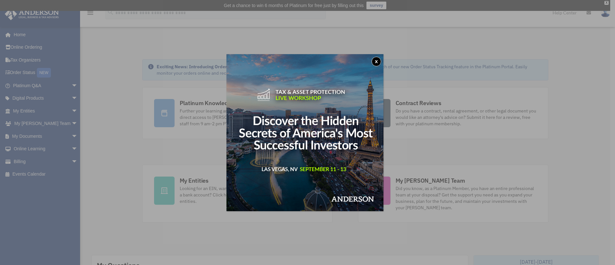
click at [380, 60] on button "x" at bounding box center [376, 62] width 10 height 10
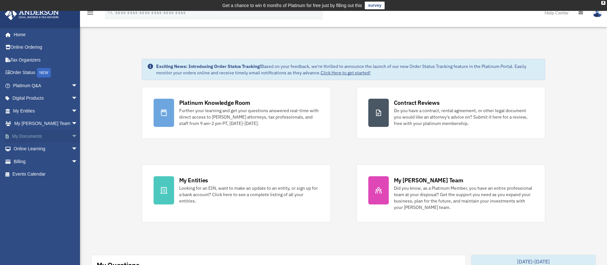
click at [71, 137] on span "arrow_drop_down" at bounding box center [77, 136] width 13 height 13
click at [61, 175] on link "Forms Library" at bounding box center [48, 174] width 78 height 13
click at [29, 176] on link "Forms Library" at bounding box center [48, 174] width 78 height 13
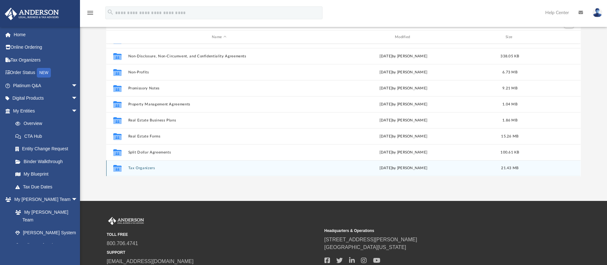
scroll to position [111, 0]
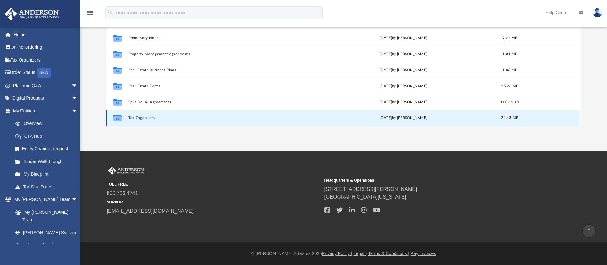
click at [140, 118] on button "Tax Organizers" at bounding box center [219, 118] width 182 height 4
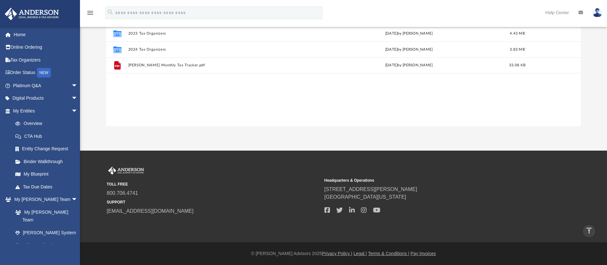
scroll to position [0, 0]
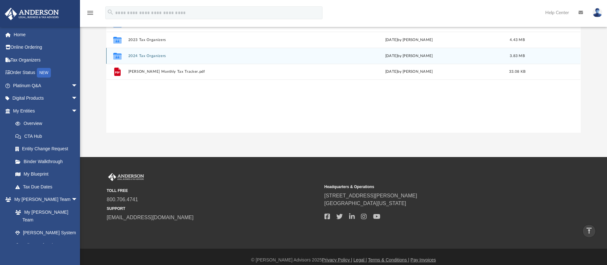
click at [163, 60] on div "Collaborated Folder 2024 Tax Organizers Mon Jan 27 2025 by Mary Acree 3.83 MB" at bounding box center [343, 56] width 474 height 16
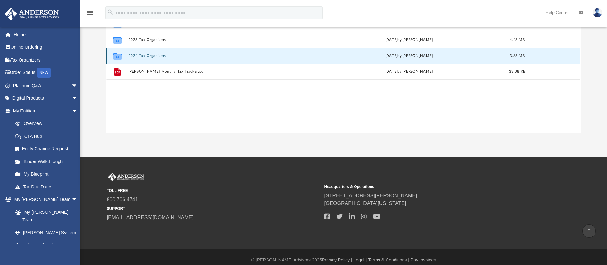
click at [160, 55] on button "2024 Tax Organizers" at bounding box center [220, 56] width 185 height 4
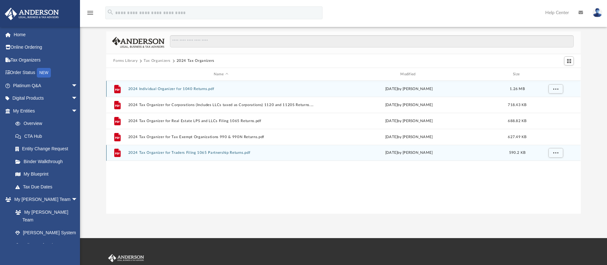
scroll to position [9, 0]
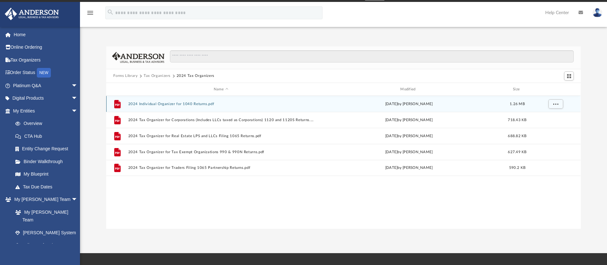
click at [164, 106] on div "File 2024 Individual Organizer for 1040 Returns.pdf Mon Jan 27 2025 by Mary Acr…" at bounding box center [343, 104] width 474 height 16
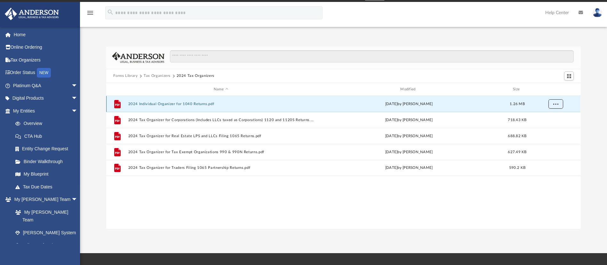
click at [556, 102] on span "More options" at bounding box center [555, 104] width 5 height 4
click at [549, 117] on li "Preview" at bounding box center [550, 117] width 19 height 7
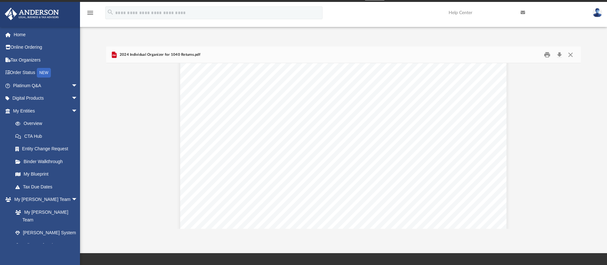
scroll to position [3889, 0]
click at [548, 54] on button "Print" at bounding box center [547, 55] width 13 height 10
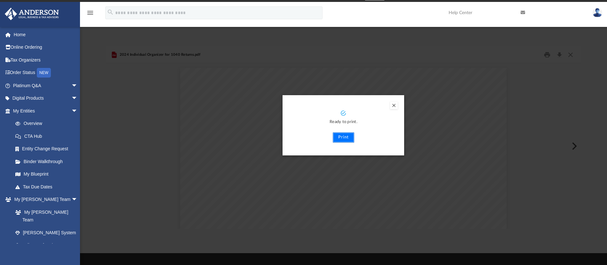
click at [336, 138] on button "Print" at bounding box center [343, 137] width 21 height 10
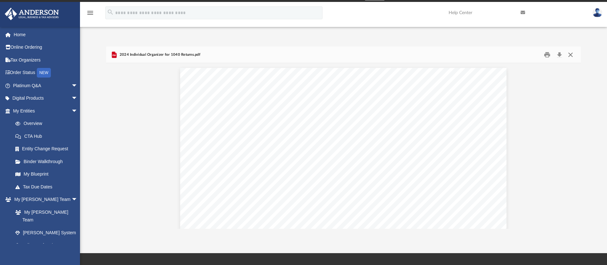
click at [569, 54] on button "Close" at bounding box center [571, 55] width 12 height 10
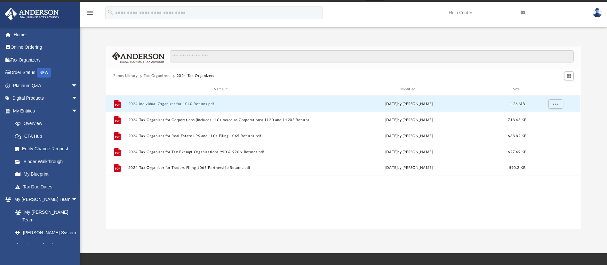
click at [116, 74] on button "Forms Library" at bounding box center [125, 76] width 24 height 6
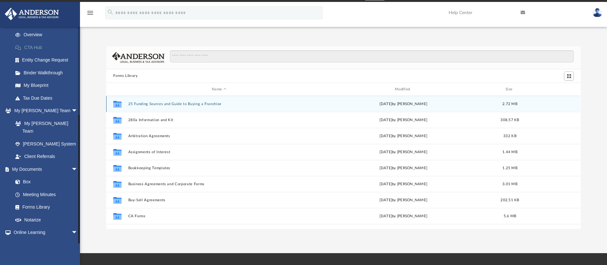
scroll to position [141, 0]
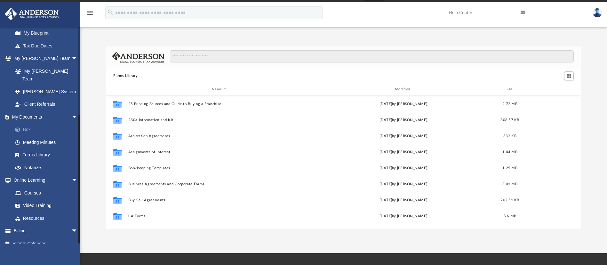
click at [38, 123] on link "Box" at bounding box center [48, 129] width 78 height 13
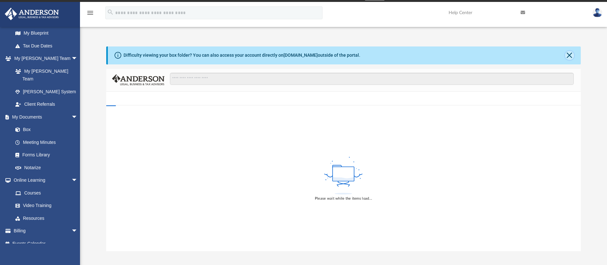
click at [572, 54] on button "Close" at bounding box center [569, 55] width 9 height 9
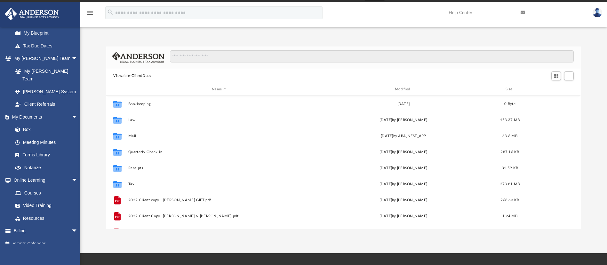
scroll to position [138, 467]
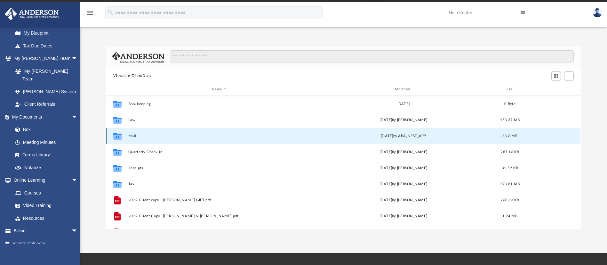
click at [129, 136] on button "Mail" at bounding box center [219, 136] width 182 height 4
click at [130, 135] on button "Mail" at bounding box center [219, 136] width 182 height 4
click at [137, 135] on button "Mail" at bounding box center [219, 136] width 182 height 4
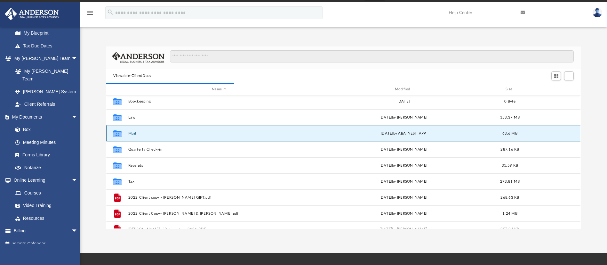
scroll to position [0, 0]
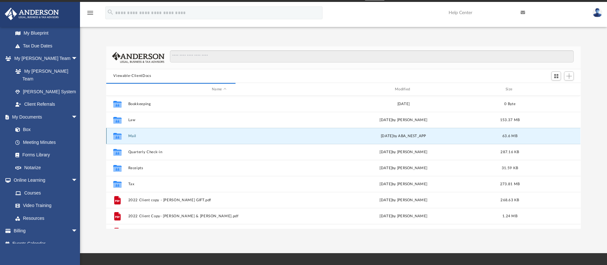
click at [137, 135] on button "Mail" at bounding box center [219, 136] width 182 height 4
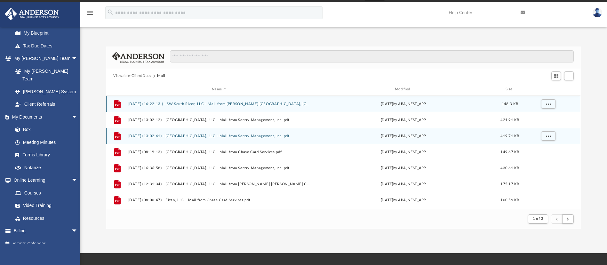
scroll to position [118, 467]
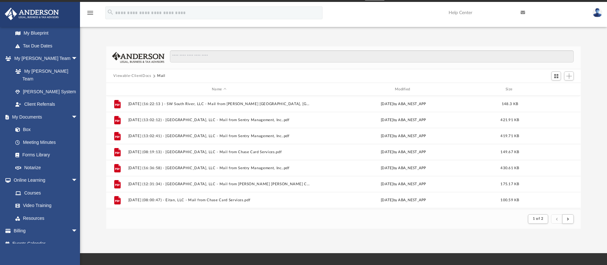
click at [404, 86] on div "Name Modified Size" at bounding box center [343, 89] width 474 height 13
click at [404, 89] on div "Modified" at bounding box center [404, 89] width 182 height 6
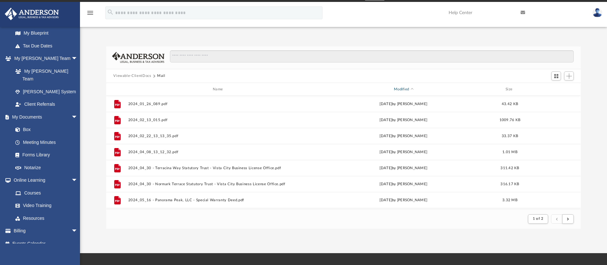
click at [405, 88] on div "Modified" at bounding box center [404, 89] width 182 height 6
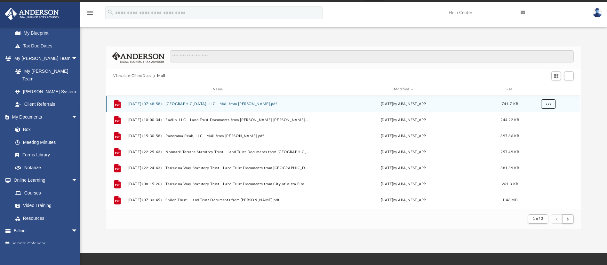
click at [550, 105] on button "More options" at bounding box center [548, 104] width 15 height 10
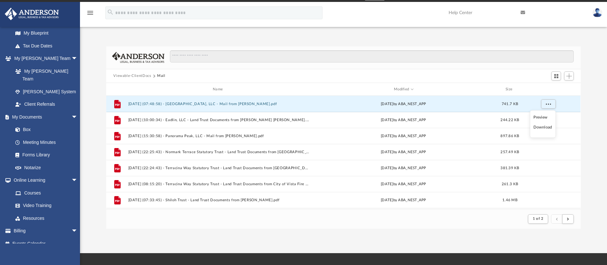
click at [542, 118] on li "Preview" at bounding box center [543, 117] width 19 height 7
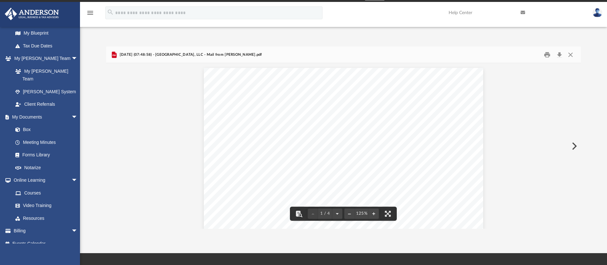
scroll to position [0, 0]
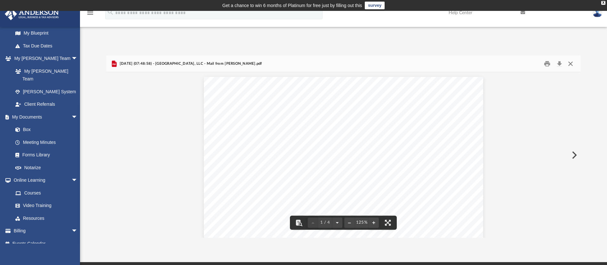
click at [571, 62] on button "Close" at bounding box center [571, 64] width 12 height 10
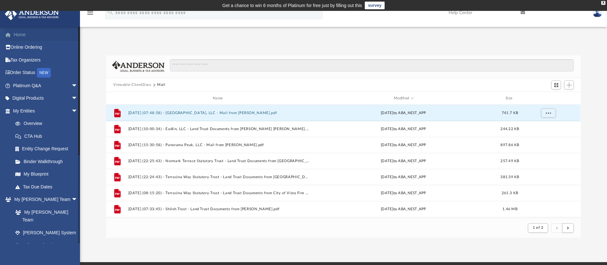
click at [21, 31] on link "Home" at bounding box center [45, 34] width 83 height 13
click at [22, 58] on link "Tax Organizers" at bounding box center [45, 59] width 83 height 13
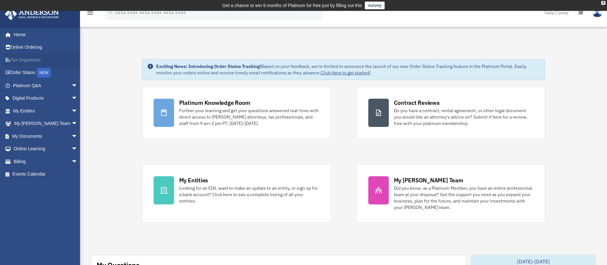
click at [28, 57] on link "Tax Organizers" at bounding box center [45, 59] width 83 height 13
